Goal: Task Accomplishment & Management: Complete application form

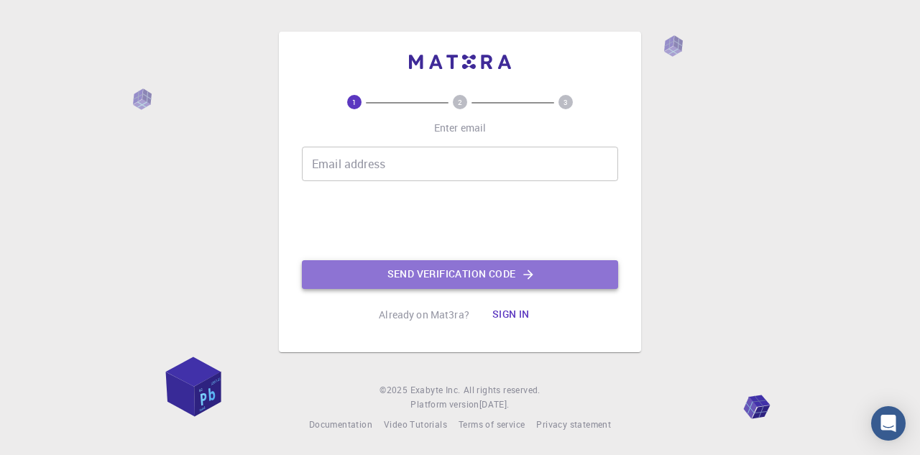
click at [418, 272] on button "Send verification code" at bounding box center [460, 274] width 316 height 29
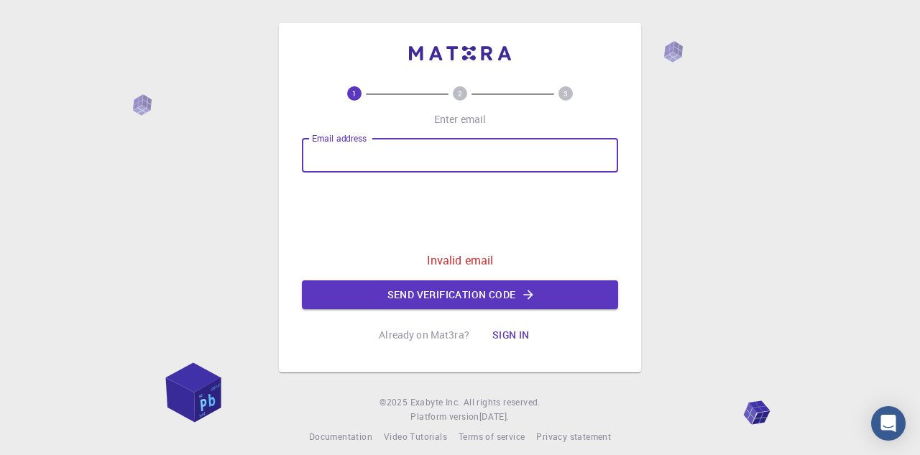
click at [336, 156] on input "Email address" at bounding box center [460, 155] width 316 height 35
type input "[EMAIL_ADDRESS][DOMAIN_NAME]"
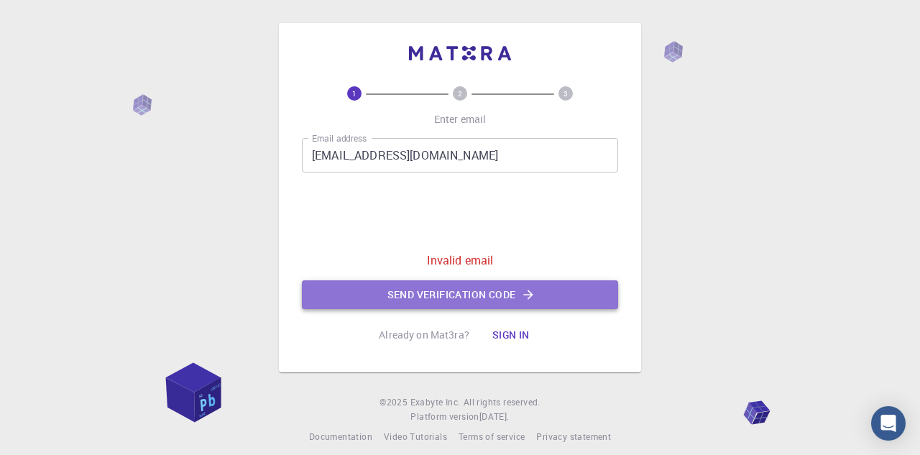
click at [467, 295] on button "Send verification code" at bounding box center [460, 294] width 316 height 29
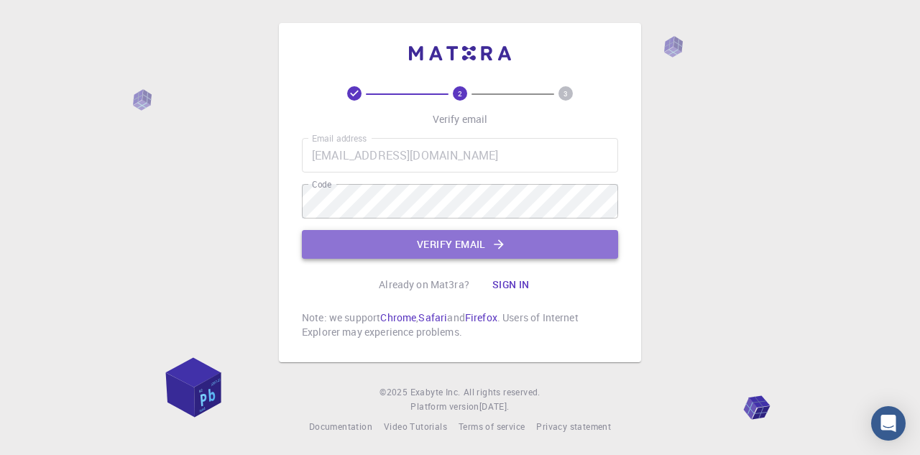
click at [449, 240] on button "Verify email" at bounding box center [460, 244] width 316 height 29
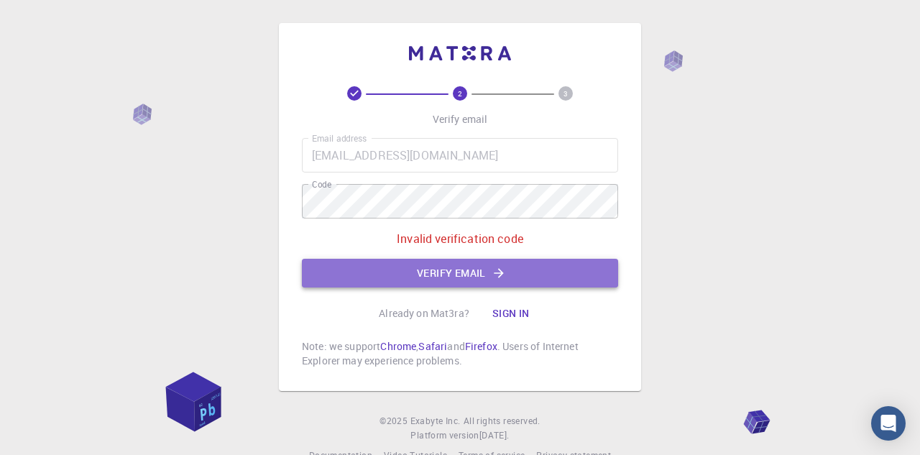
click at [467, 272] on button "Verify email" at bounding box center [460, 273] width 316 height 29
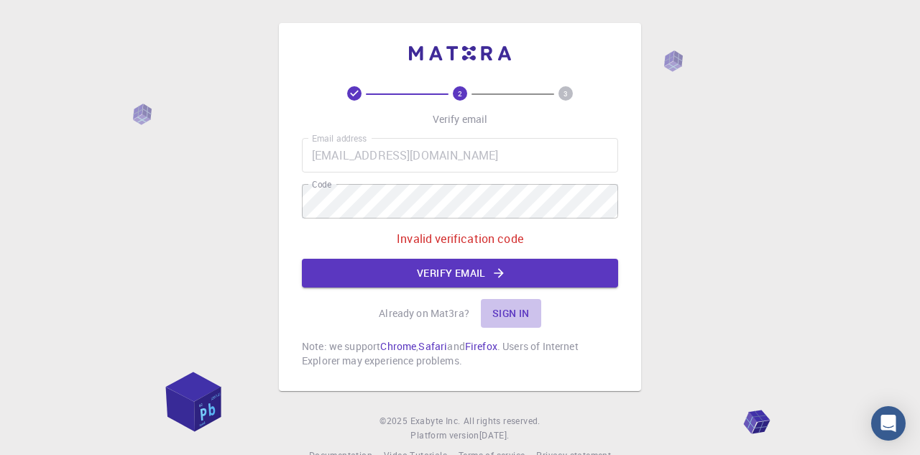
click at [507, 309] on button "Sign in" at bounding box center [511, 313] width 60 height 29
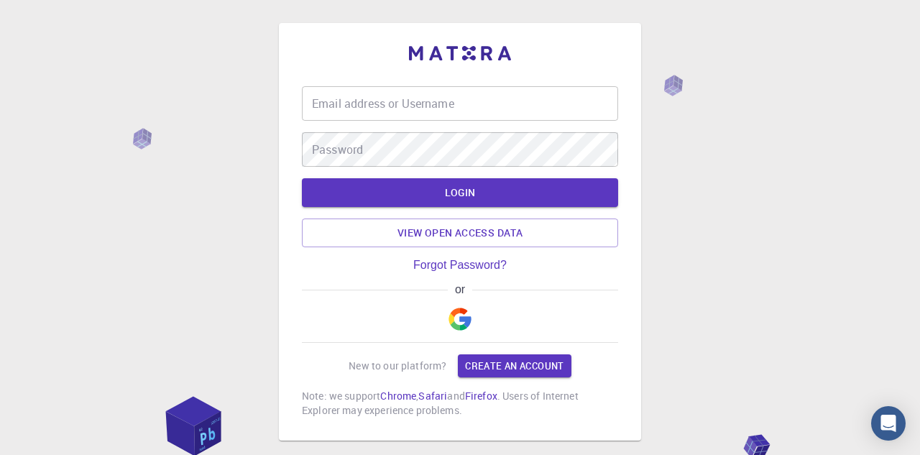
click at [383, 100] on input "Email address or Username" at bounding box center [460, 103] width 316 height 35
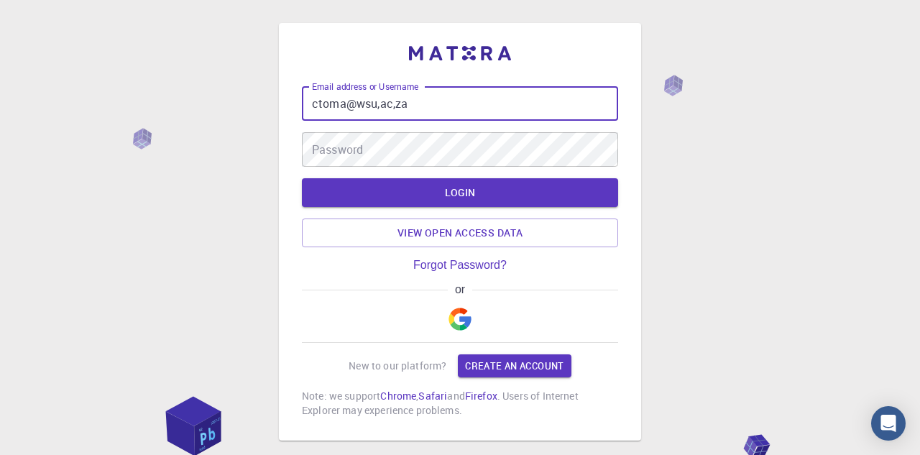
type input "ctoma@wsu,ac,za"
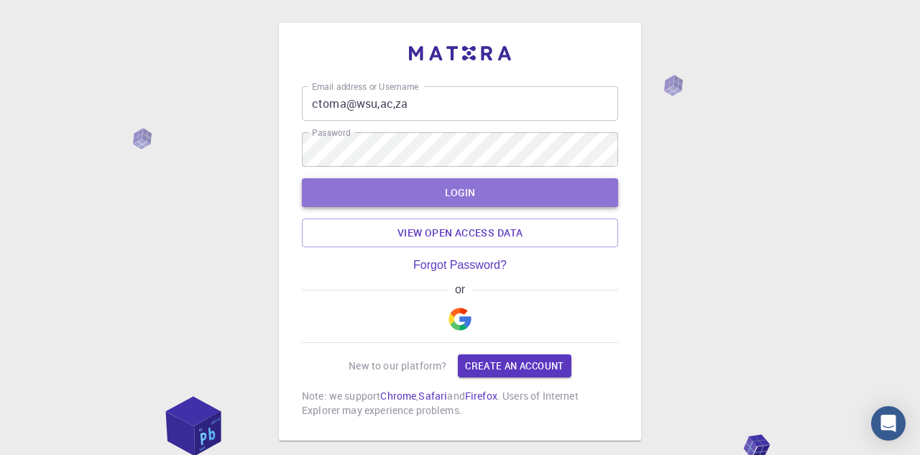
click at [463, 186] on button "LOGIN" at bounding box center [460, 192] width 316 height 29
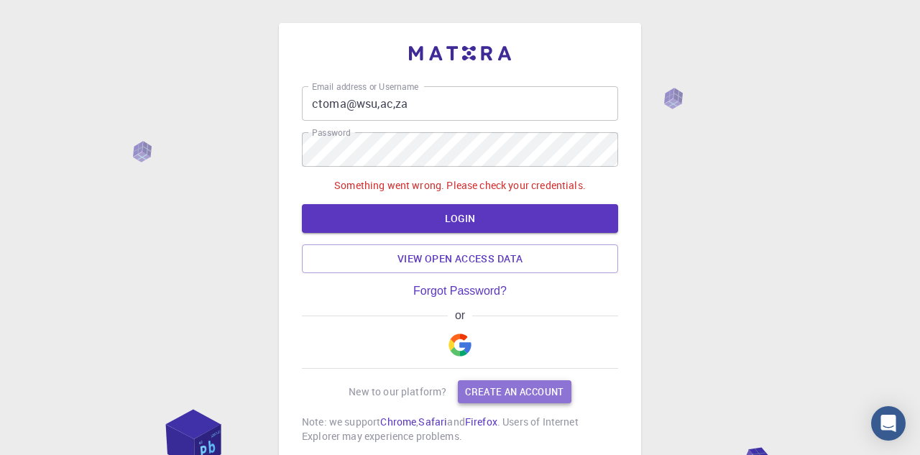
click at [525, 388] on link "Create an account" at bounding box center [514, 391] width 113 height 23
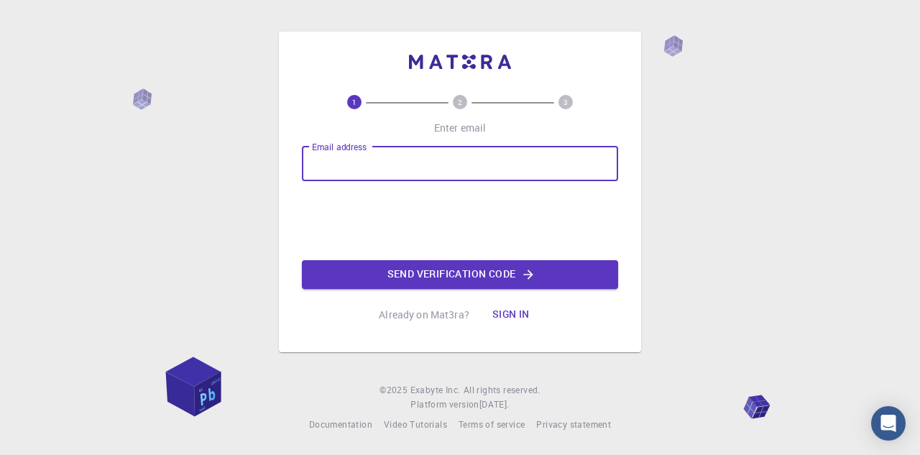
click at [322, 165] on input "Email address" at bounding box center [460, 164] width 316 height 35
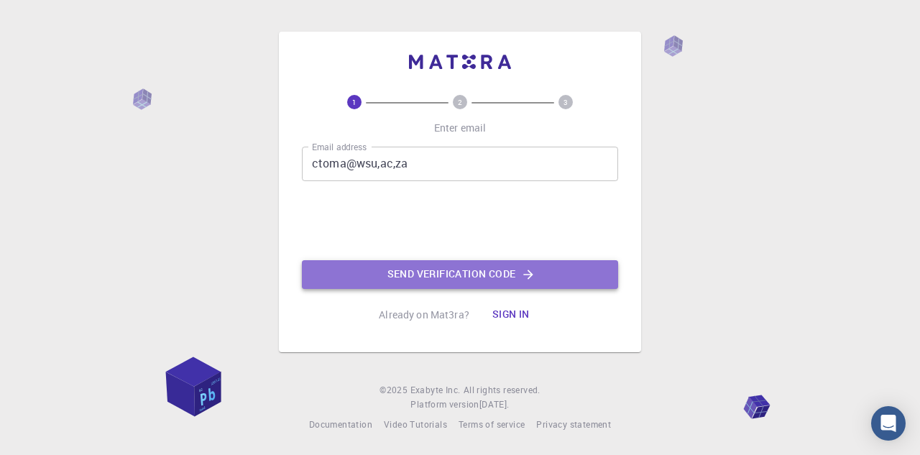
click at [485, 271] on button "Send verification code" at bounding box center [460, 274] width 316 height 29
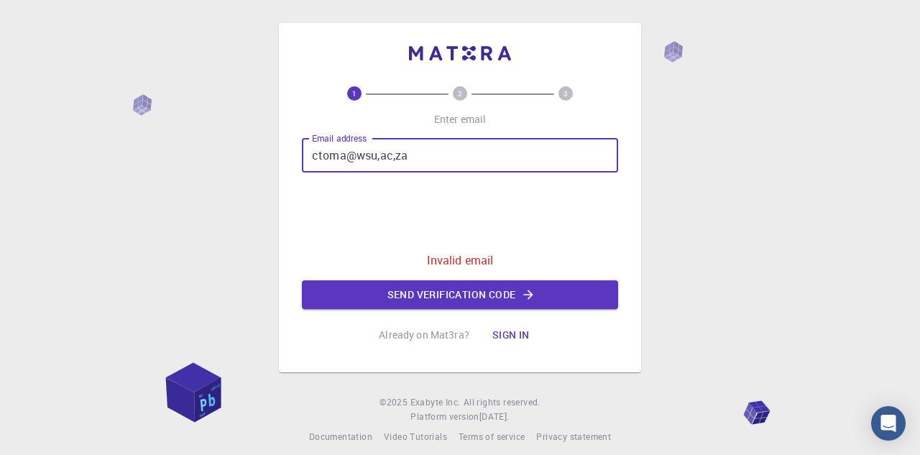
click at [421, 156] on input "ctoma@wsu,ac,za" at bounding box center [460, 155] width 316 height 35
type input "[EMAIL_ADDRESS][DOMAIN_NAME]"
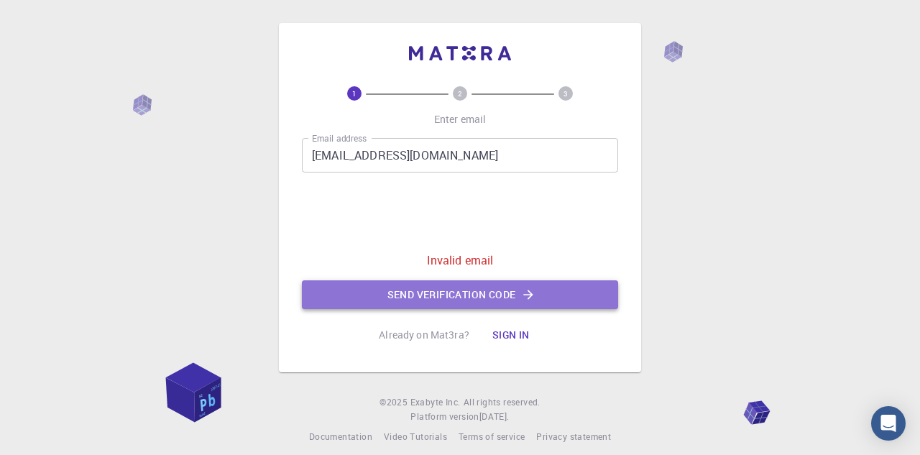
click at [490, 294] on button "Send verification code" at bounding box center [460, 294] width 316 height 29
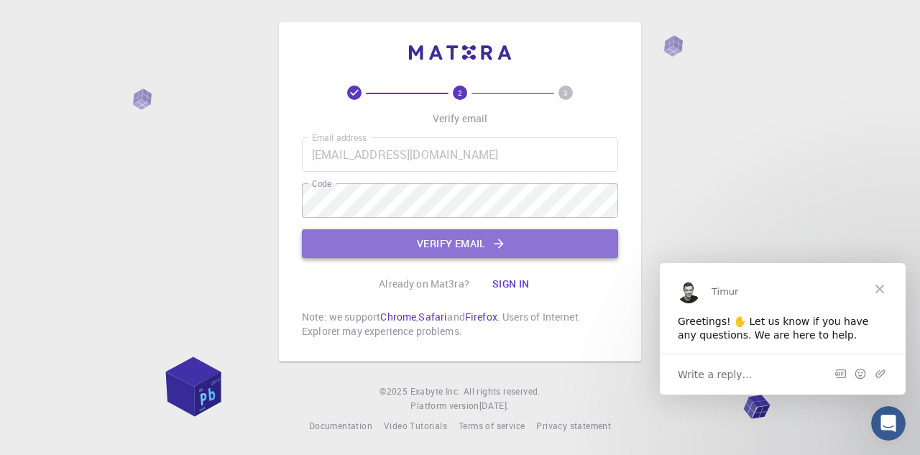
click at [442, 243] on button "Verify email" at bounding box center [460, 243] width 316 height 29
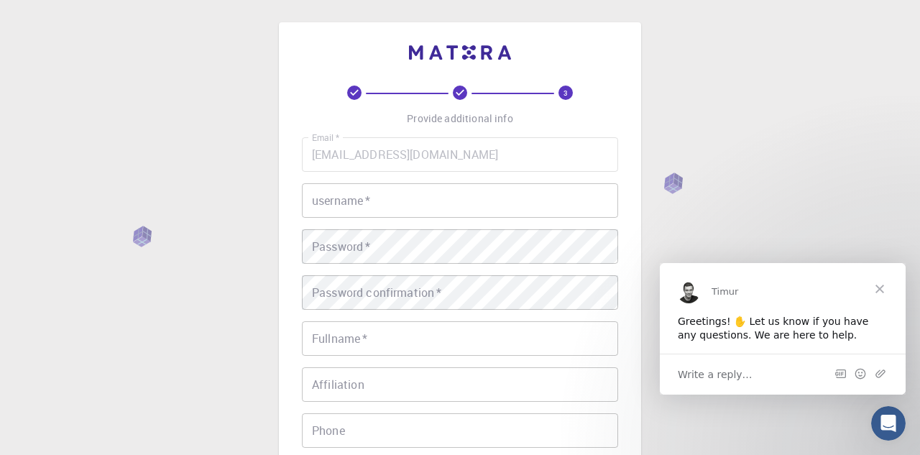
click at [344, 204] on input "username   *" at bounding box center [460, 200] width 316 height 35
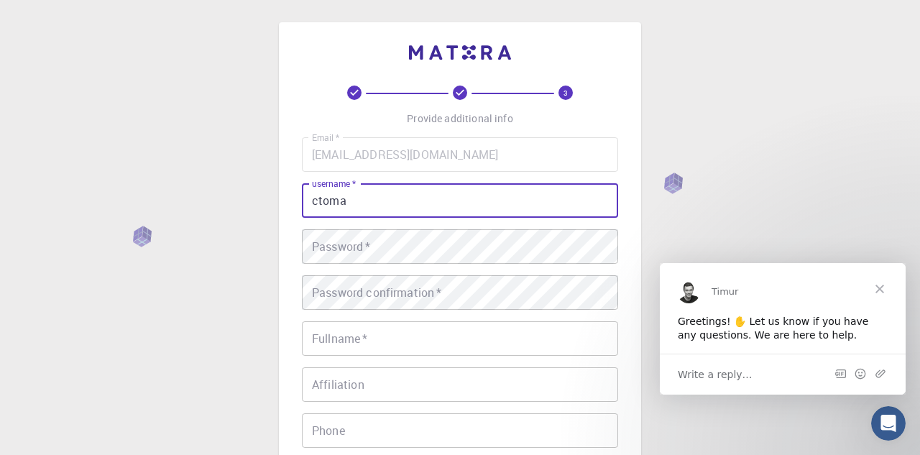
type input "ctoma"
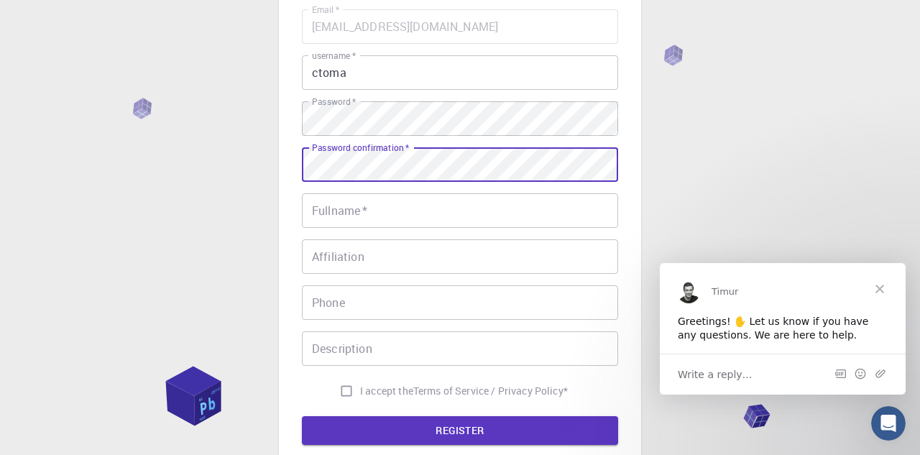
scroll to position [129, 0]
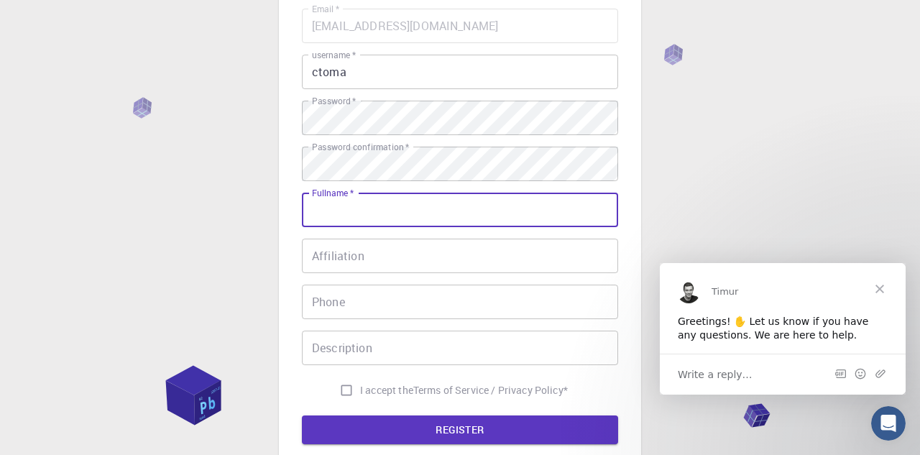
click at [365, 203] on input "Fullname   *" at bounding box center [460, 210] width 316 height 35
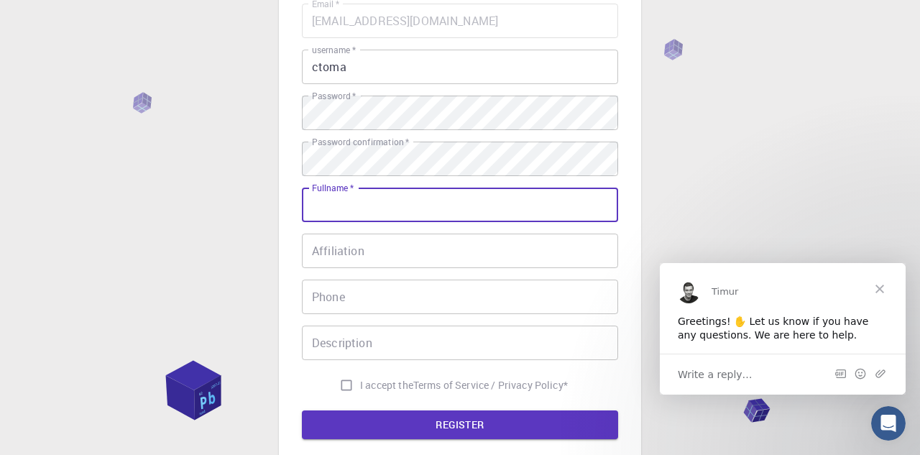
click at [365, 204] on input "Fullname   *" at bounding box center [460, 205] width 316 height 35
type input "[PERSON_NAME]"
type input "0822006197"
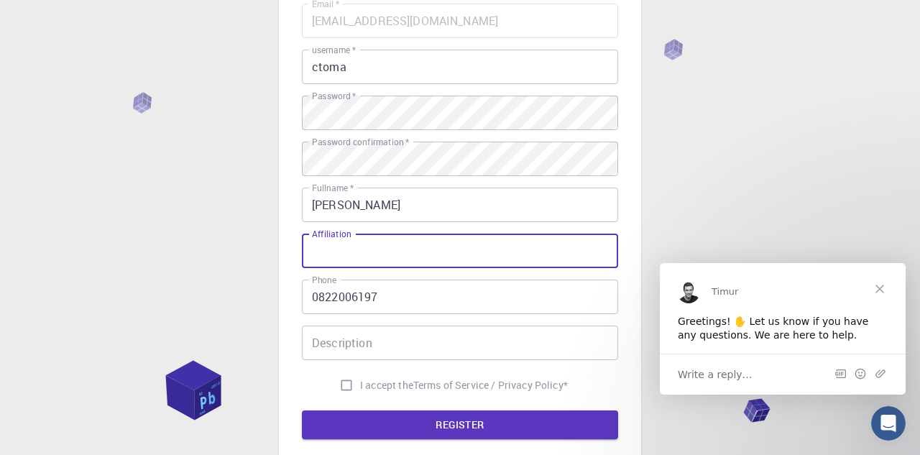
click at [352, 252] on input "Affiliation" at bounding box center [460, 251] width 316 height 35
drag, startPoint x: 400, startPoint y: 249, endPoint x: 304, endPoint y: 250, distance: 95.7
click at [304, 250] on input "Academic" at bounding box center [460, 251] width 316 height 35
click at [377, 250] on input "Academic" at bounding box center [460, 251] width 316 height 35
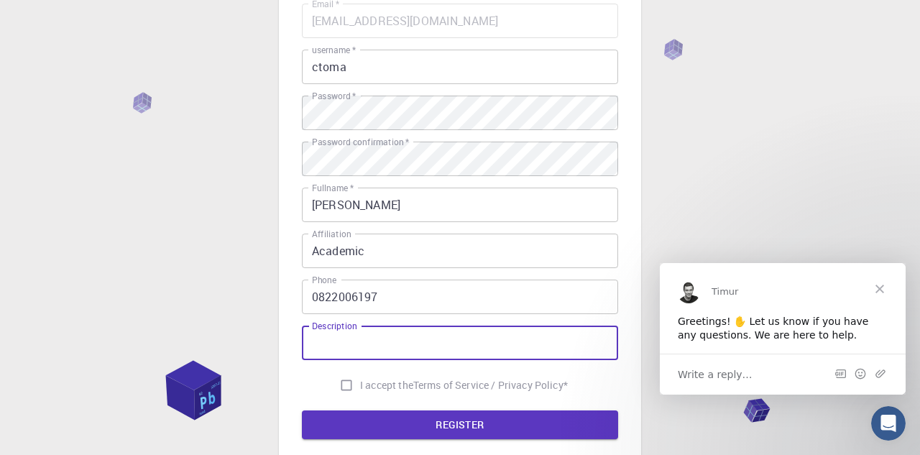
click at [327, 342] on input "Description" at bounding box center [460, 343] width 316 height 35
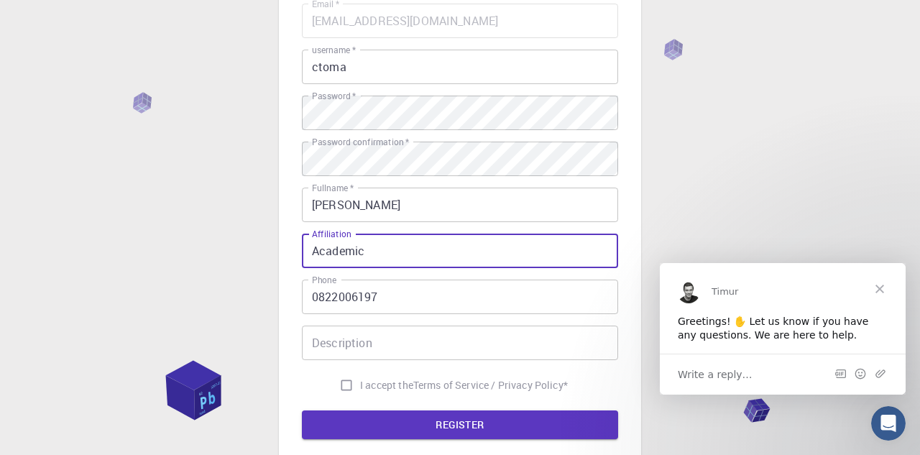
drag, startPoint x: 395, startPoint y: 251, endPoint x: 303, endPoint y: 253, distance: 91.4
click at [303, 253] on input "Academic" at bounding box center [460, 251] width 316 height 35
type input "[PERSON_NAME][GEOGRAPHIC_DATA]"
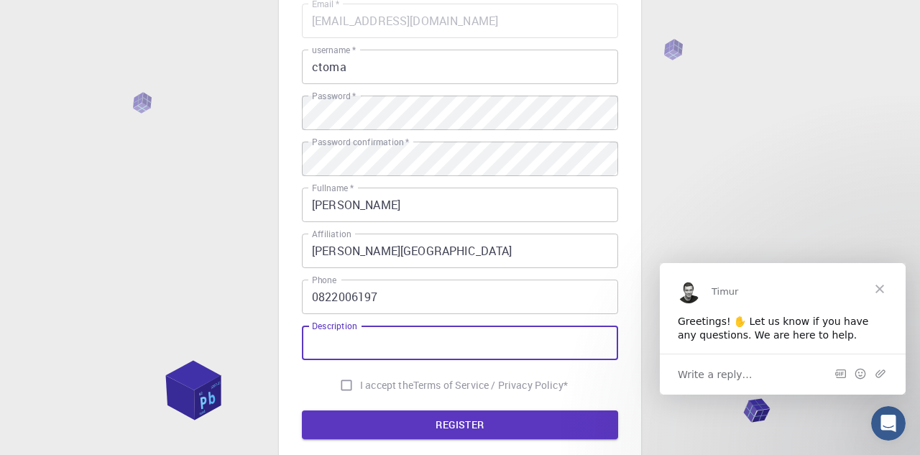
click at [329, 344] on input "Description" at bounding box center [460, 343] width 316 height 35
type input "Academic"
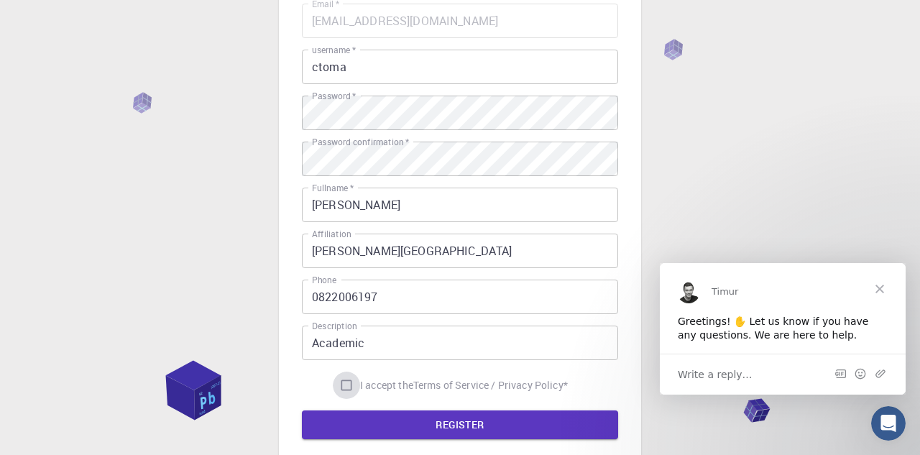
drag, startPoint x: 344, startPoint y: 383, endPoint x: 357, endPoint y: 394, distance: 17.4
click at [343, 383] on input "I accept the Terms of Service / Privacy Policy *" at bounding box center [346, 385] width 27 height 27
checkbox input "true"
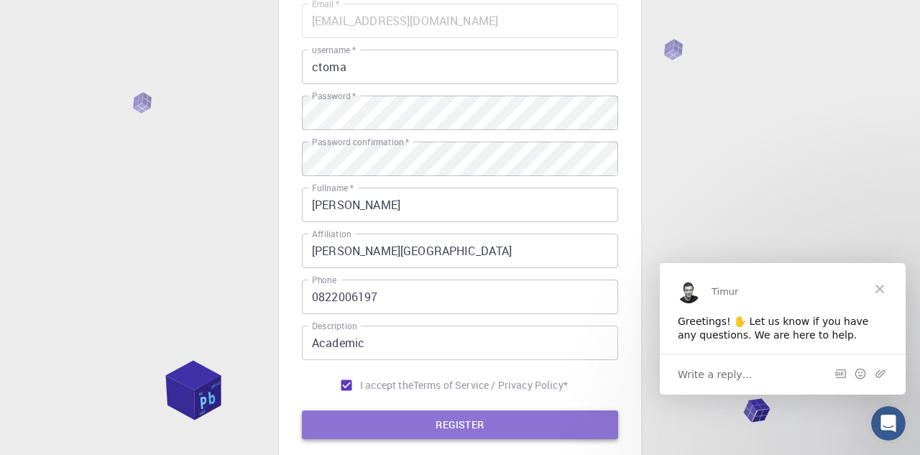
click at [457, 426] on button "REGISTER" at bounding box center [460, 425] width 316 height 29
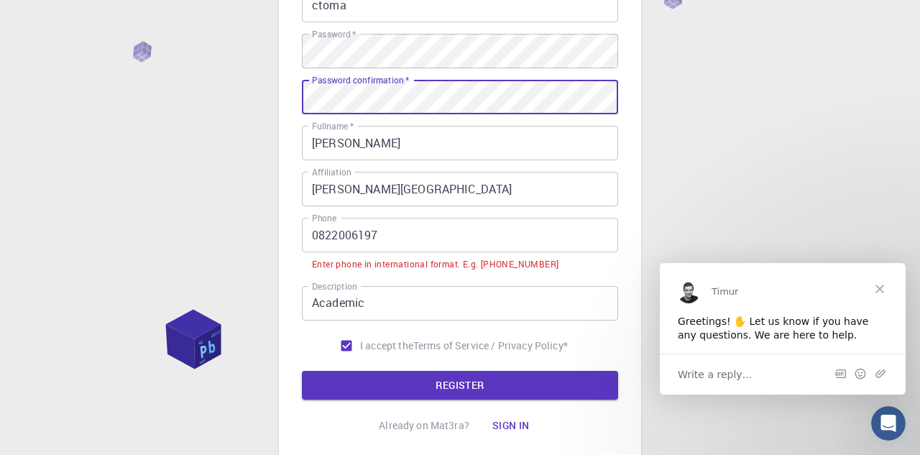
scroll to position [200, 0]
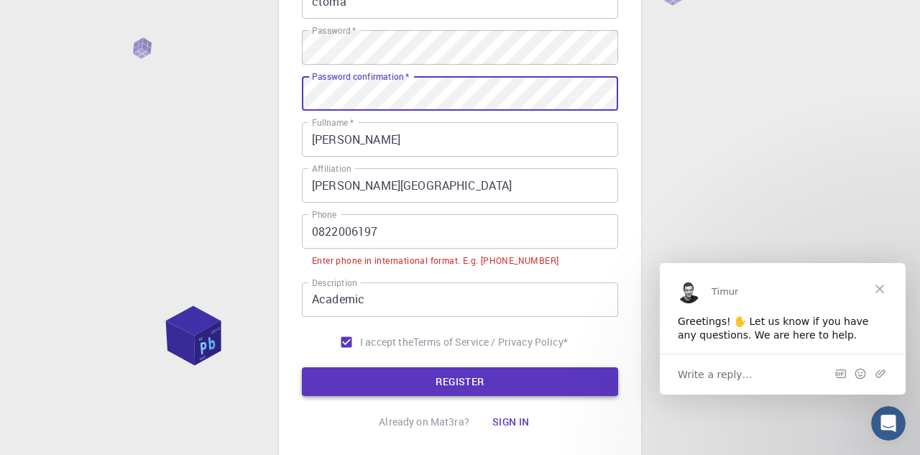
click at [471, 379] on button "REGISTER" at bounding box center [460, 381] width 316 height 29
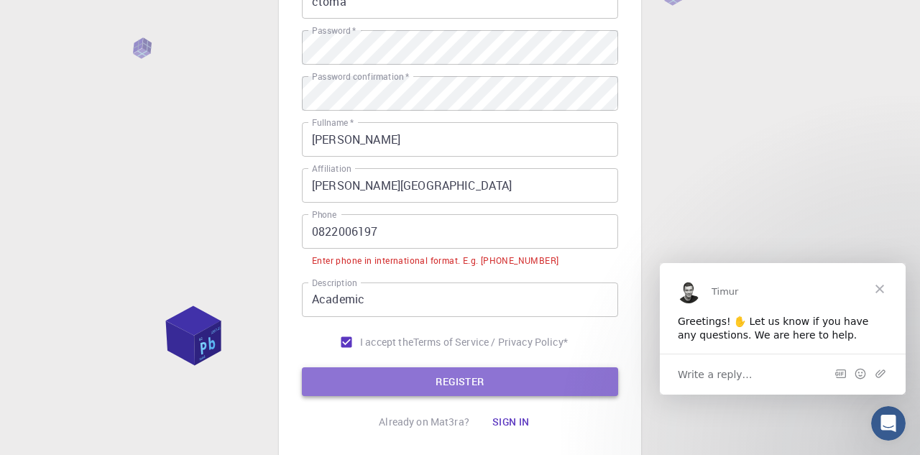
click at [462, 379] on button "REGISTER" at bounding box center [460, 381] width 316 height 29
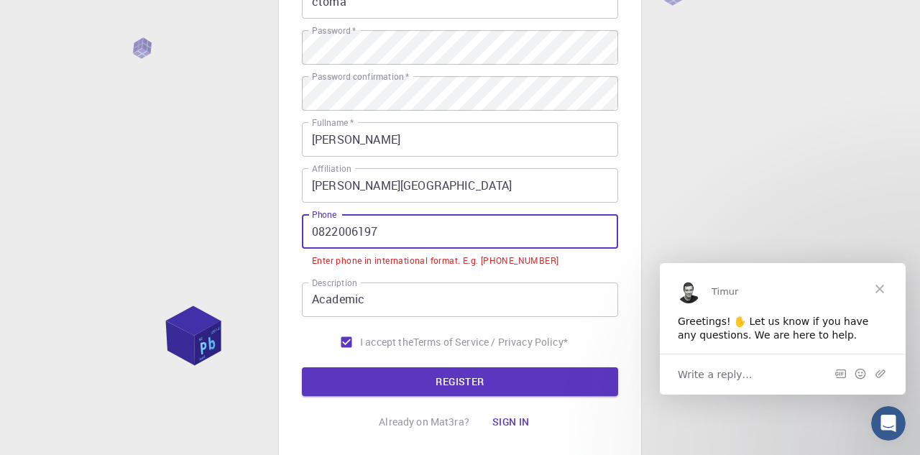
drag, startPoint x: 312, startPoint y: 230, endPoint x: 317, endPoint y: 250, distance: 20.8
click at [312, 230] on input "0822006197" at bounding box center [460, 231] width 316 height 35
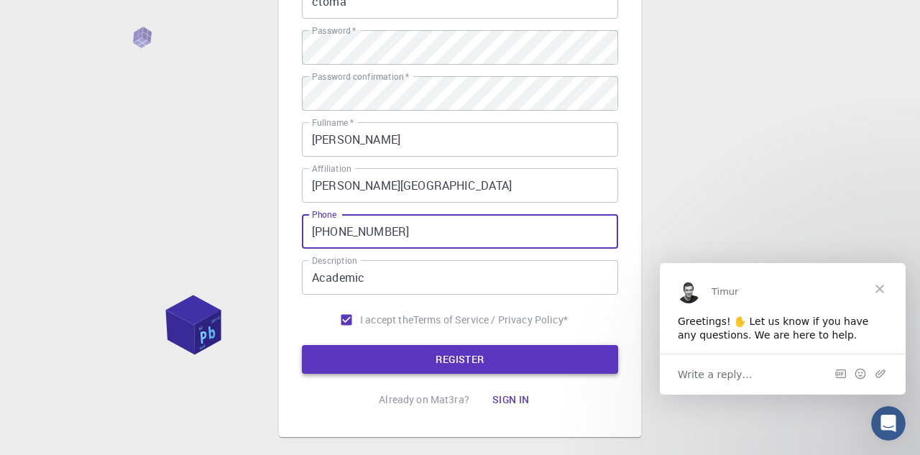
type input "[PHONE_NUMBER]"
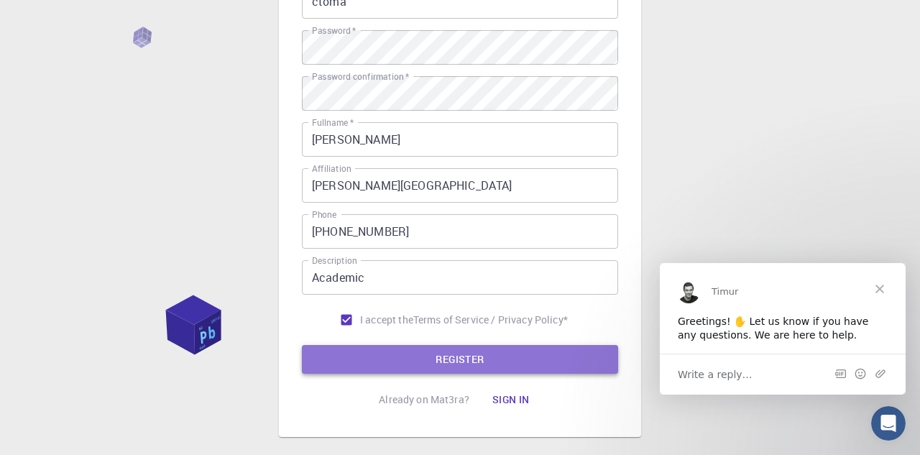
click at [471, 355] on button "REGISTER" at bounding box center [460, 359] width 316 height 29
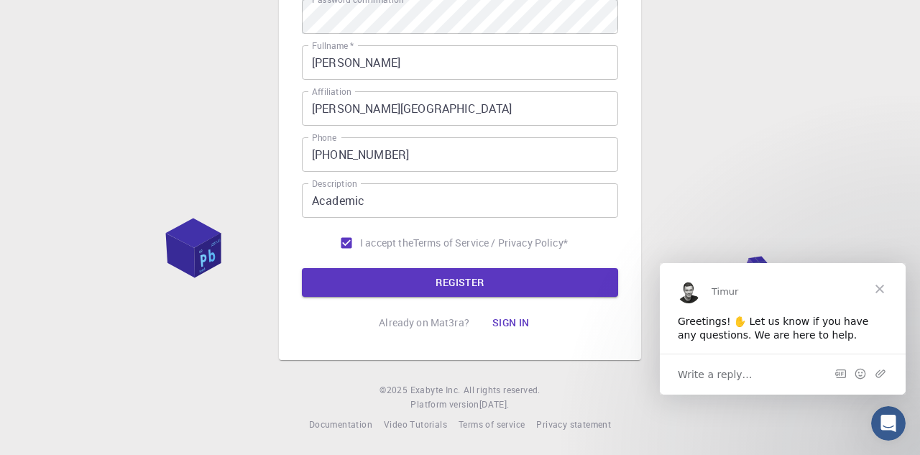
scroll to position [278, 0]
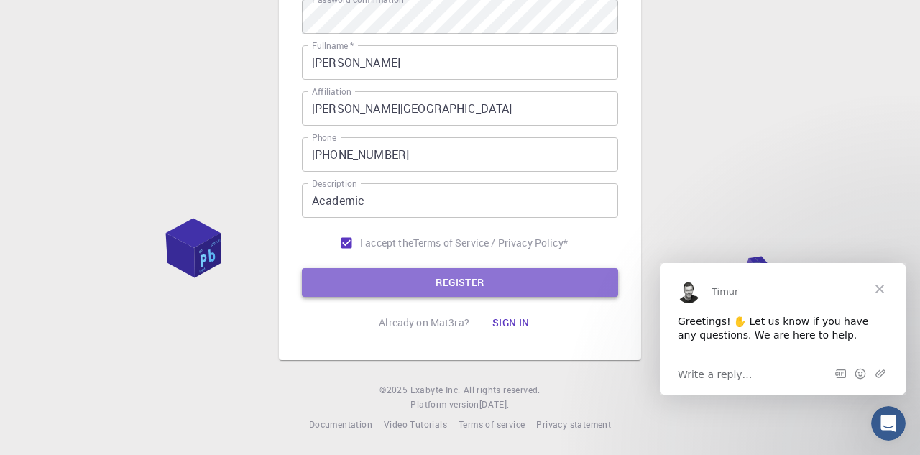
click at [462, 278] on button "REGISTER" at bounding box center [460, 282] width 316 height 29
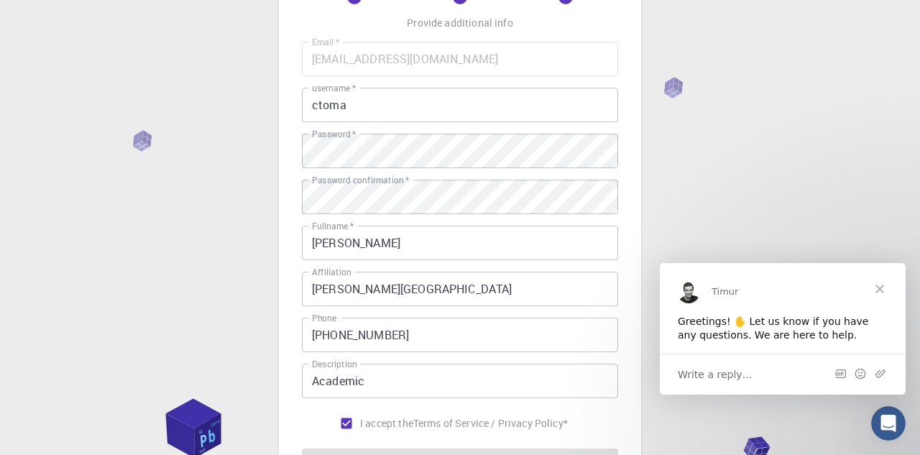
scroll to position [93, 0]
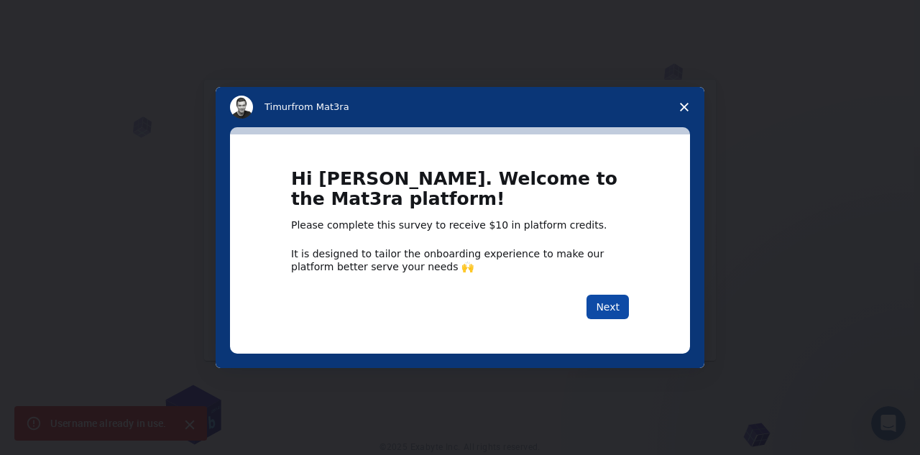
click at [611, 308] on button "Next" at bounding box center [608, 307] width 42 height 24
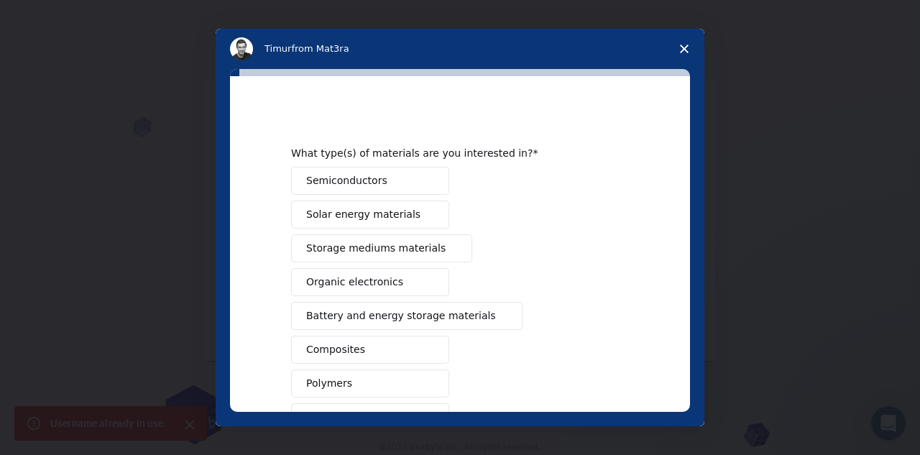
click at [333, 381] on span "Polymers" at bounding box center [329, 383] width 46 height 15
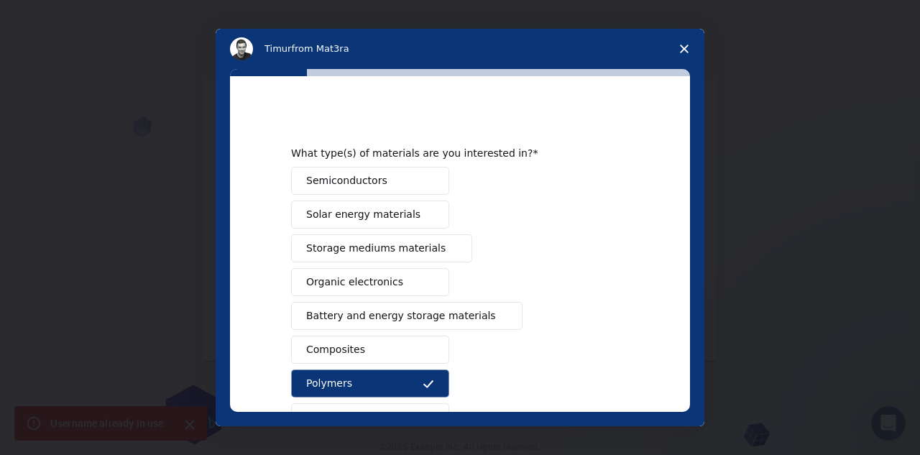
click at [365, 279] on span "Organic electronics" at bounding box center [354, 282] width 97 height 15
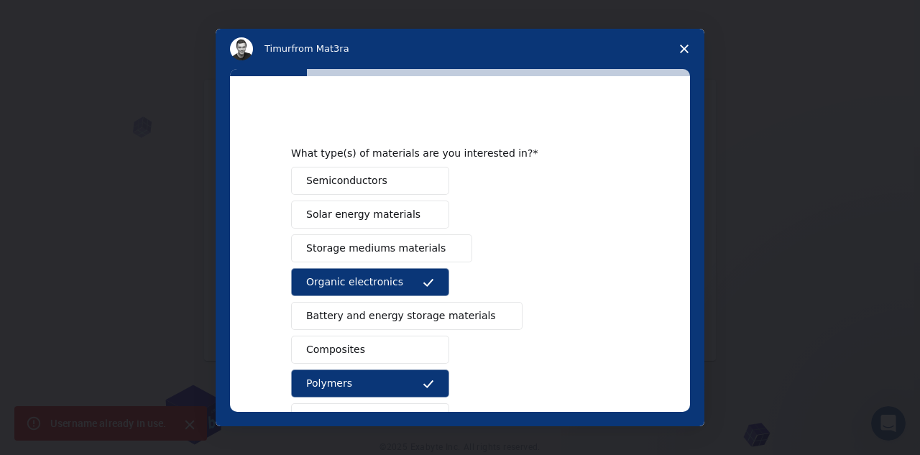
click at [376, 214] on span "Solar energy materials" at bounding box center [363, 214] width 114 height 15
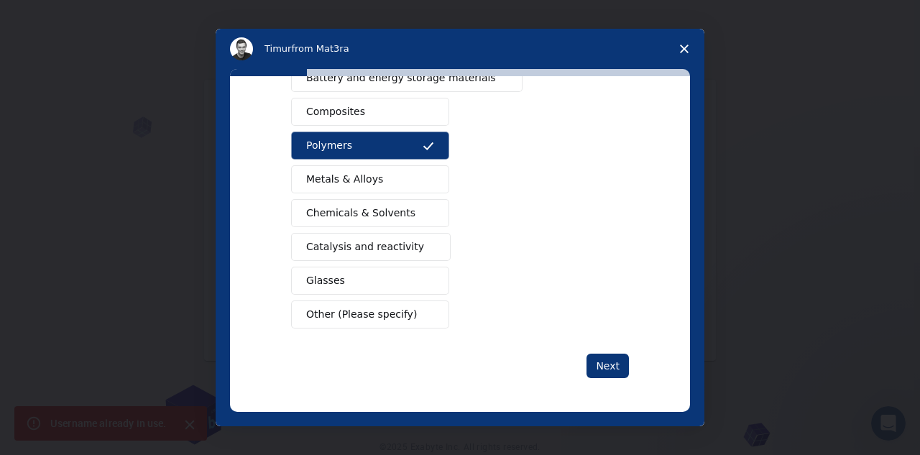
scroll to position [239, 0]
click at [390, 211] on span "Chemicals & Solvents" at bounding box center [360, 212] width 109 height 15
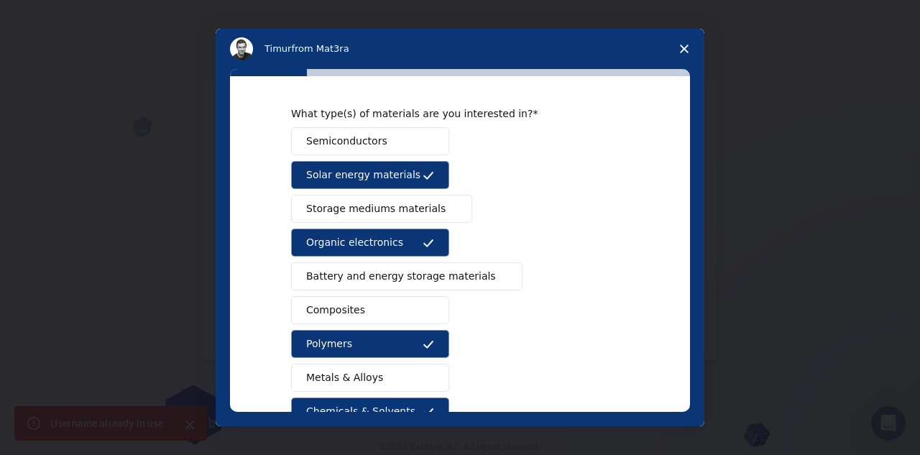
scroll to position [38, 0]
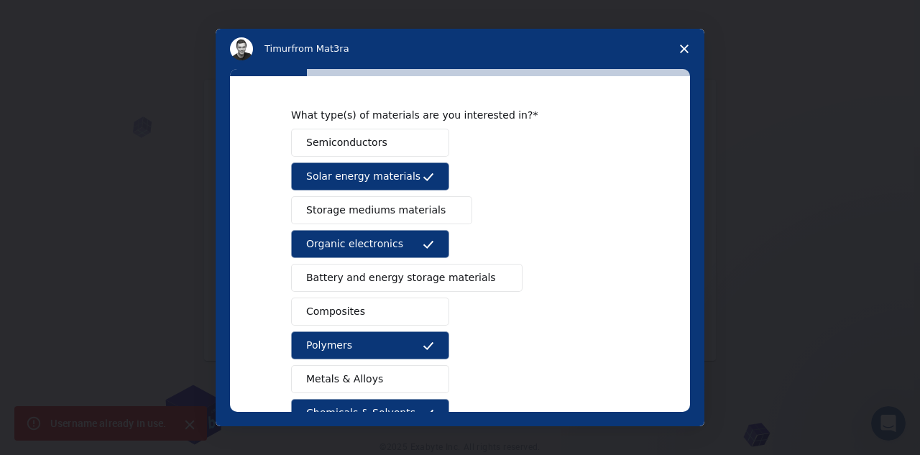
click at [427, 246] on icon "Intercom messenger" at bounding box center [429, 245] width 12 height 12
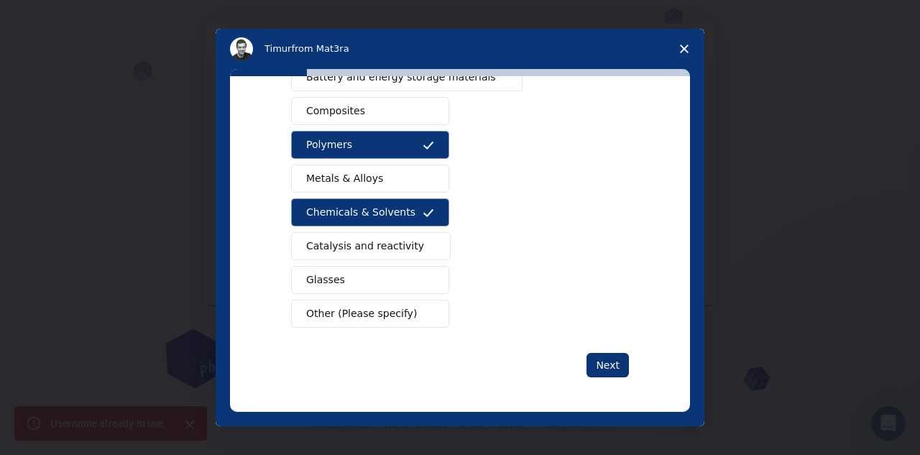
scroll to position [58, 0]
click at [612, 365] on button "Next" at bounding box center [608, 365] width 42 height 24
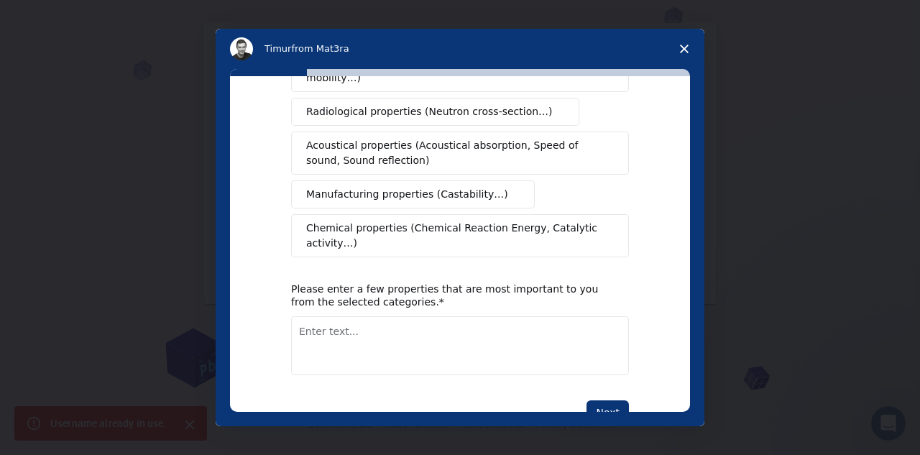
scroll to position [298, 0]
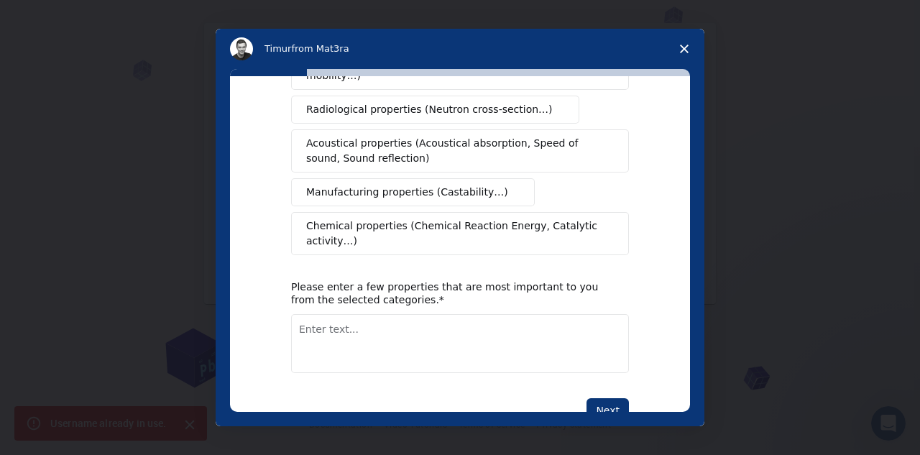
click at [467, 219] on span "Chemical properties (Chemical Reaction Energy, Catalytic activity…)" at bounding box center [455, 234] width 298 height 30
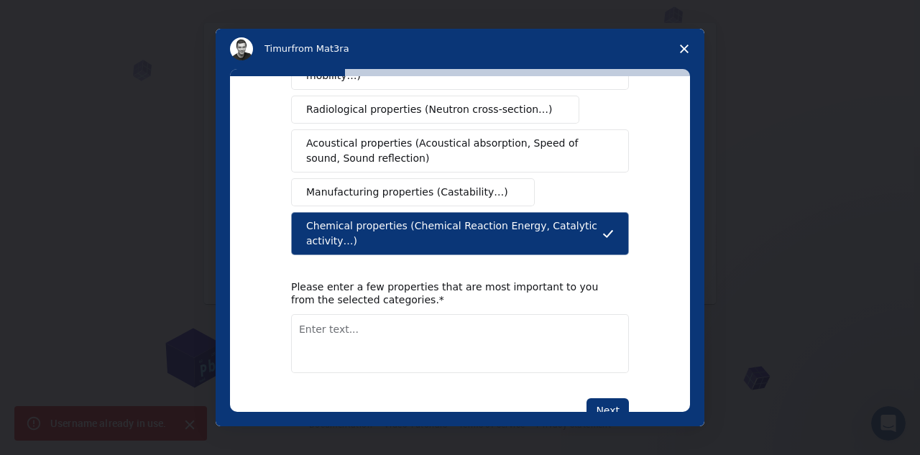
scroll to position [328, 0]
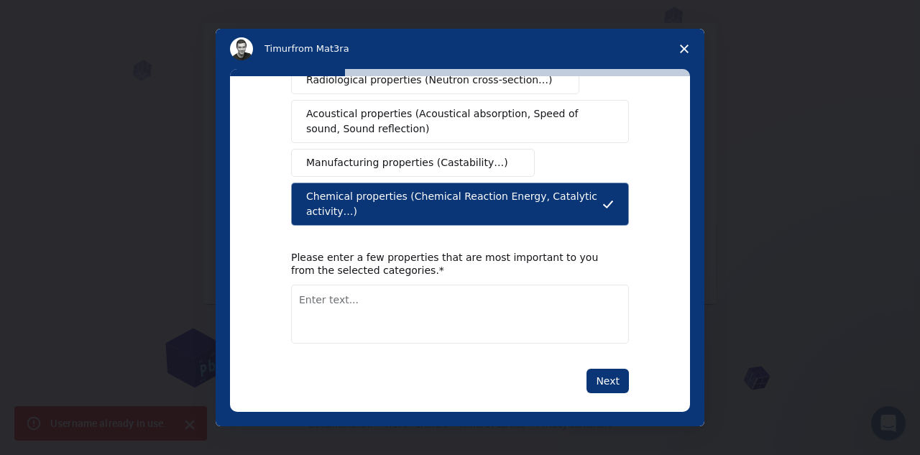
click at [308, 288] on textarea "Enter text..." at bounding box center [460, 314] width 338 height 59
drag, startPoint x: 391, startPoint y: 283, endPoint x: 416, endPoint y: 327, distance: 50.2
click at [403, 301] on textarea "Solubility, structurem reactivity" at bounding box center [460, 314] width 338 height 59
type textarea "Solubility, structure, reactivity"
click at [609, 369] on button "Next" at bounding box center [608, 381] width 42 height 24
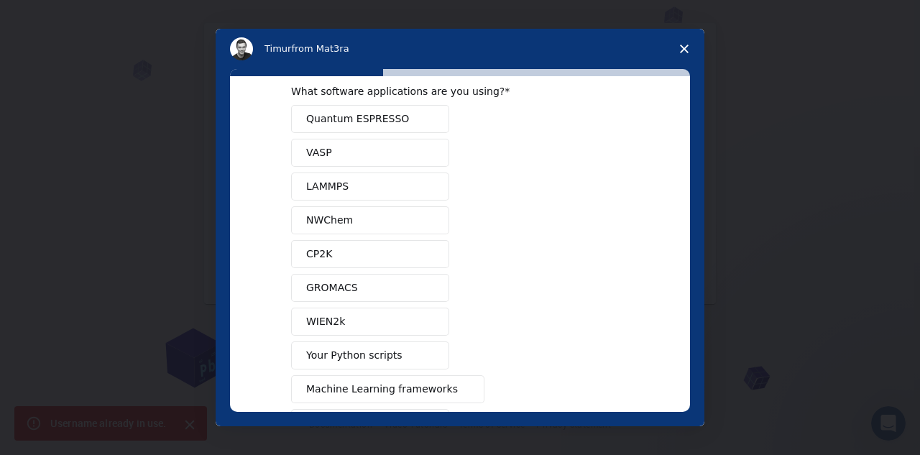
scroll to position [23, 0]
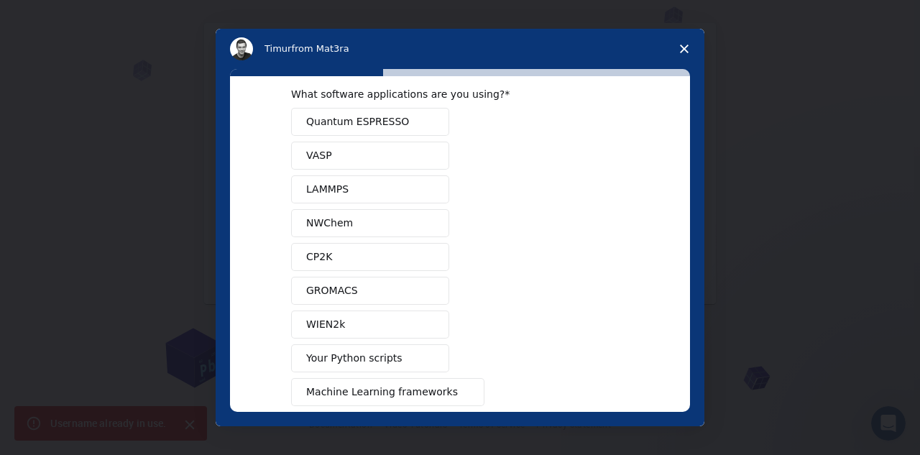
click at [337, 220] on span "NWChem" at bounding box center [329, 223] width 47 height 15
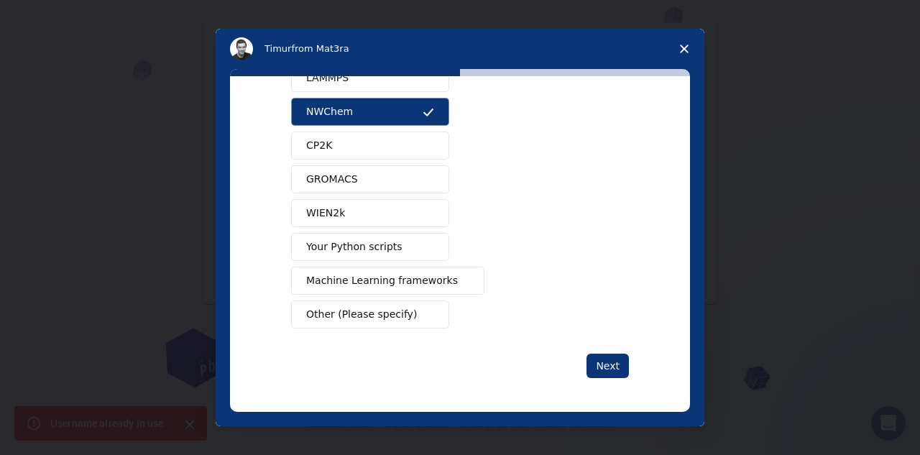
scroll to position [135, 0]
click at [612, 363] on button "Next" at bounding box center [608, 365] width 42 height 24
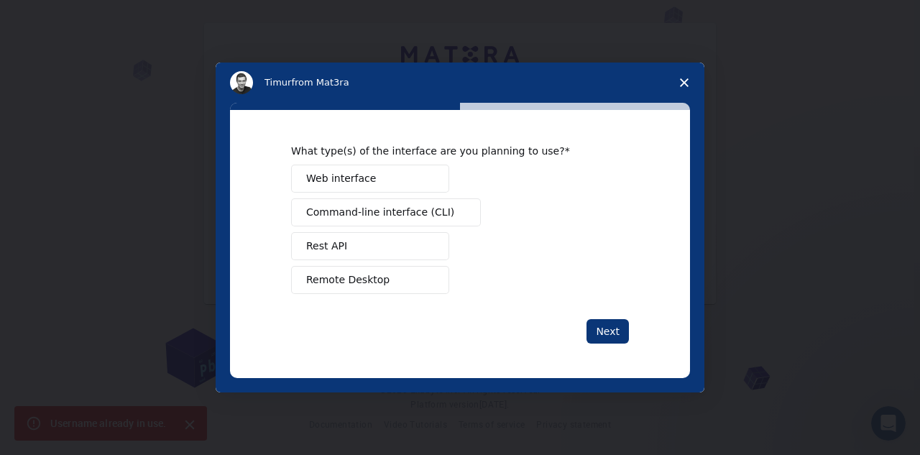
click at [363, 278] on span "Remote Desktop" at bounding box center [347, 280] width 83 height 15
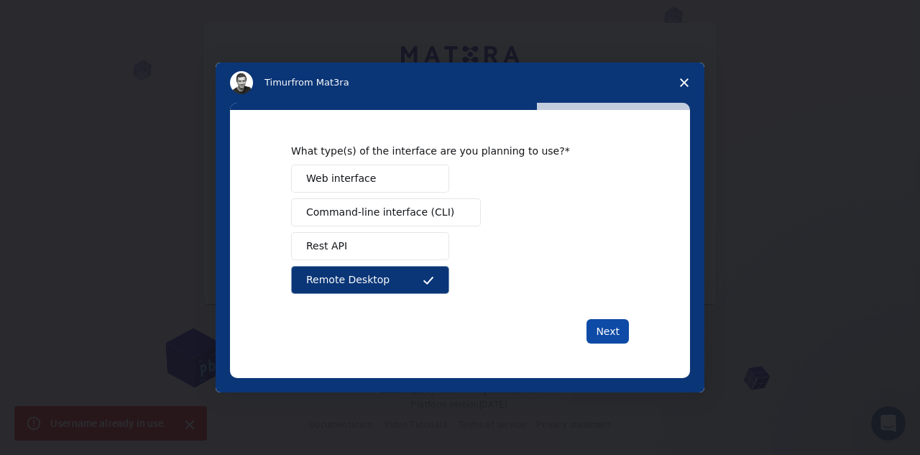
click at [616, 333] on button "Next" at bounding box center [608, 331] width 42 height 24
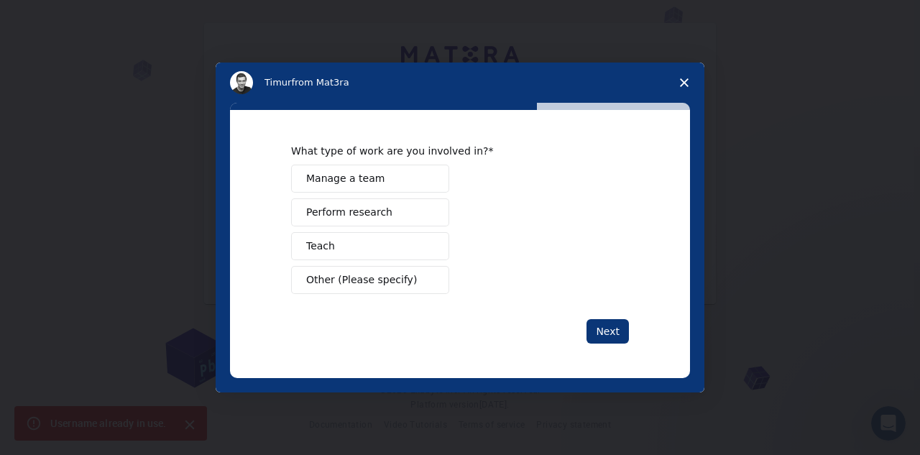
click at [324, 247] on span "Teach" at bounding box center [320, 246] width 29 height 15
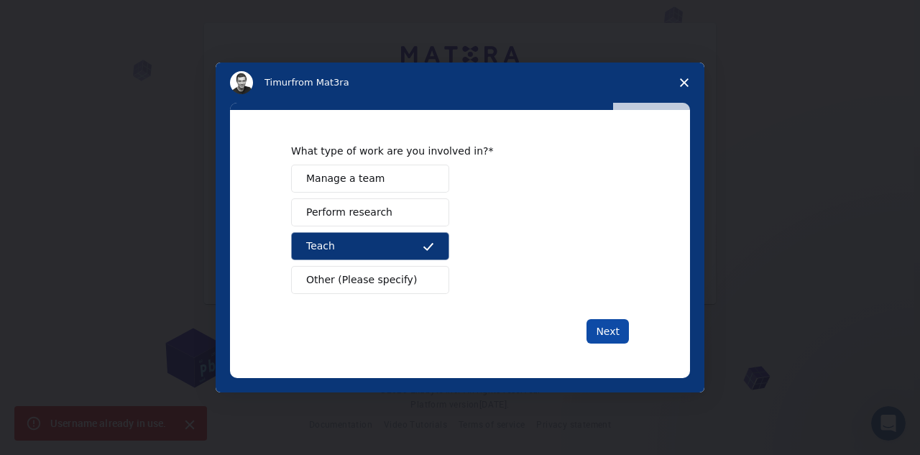
click at [619, 323] on button "Next" at bounding box center [608, 331] width 42 height 24
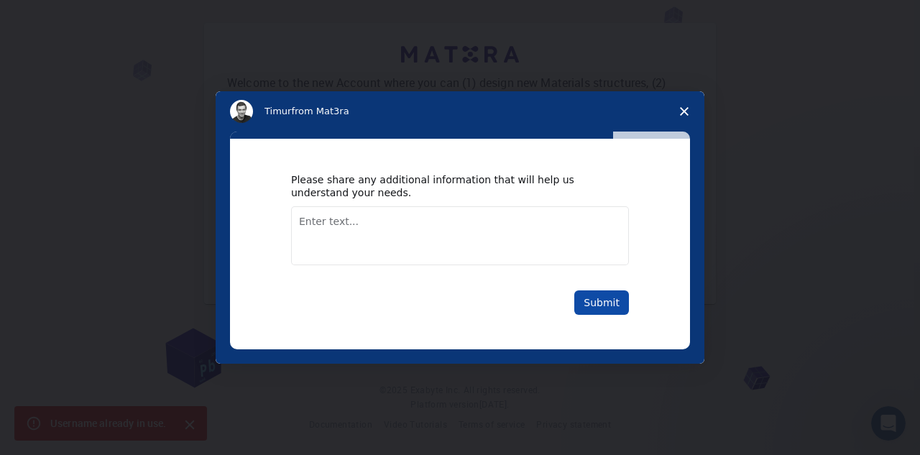
click at [599, 303] on button "Submit" at bounding box center [602, 303] width 55 height 24
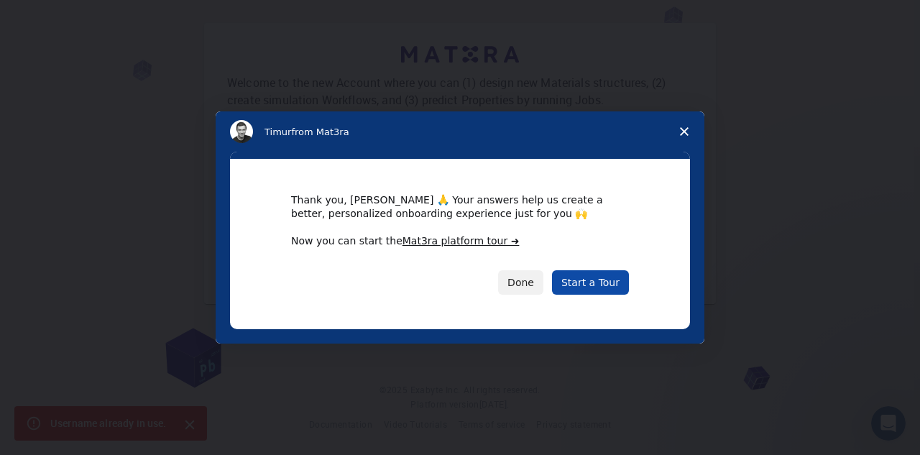
click at [590, 278] on link "Start a Tour" at bounding box center [590, 282] width 77 height 24
